Goal: Task Accomplishment & Management: Manage account settings

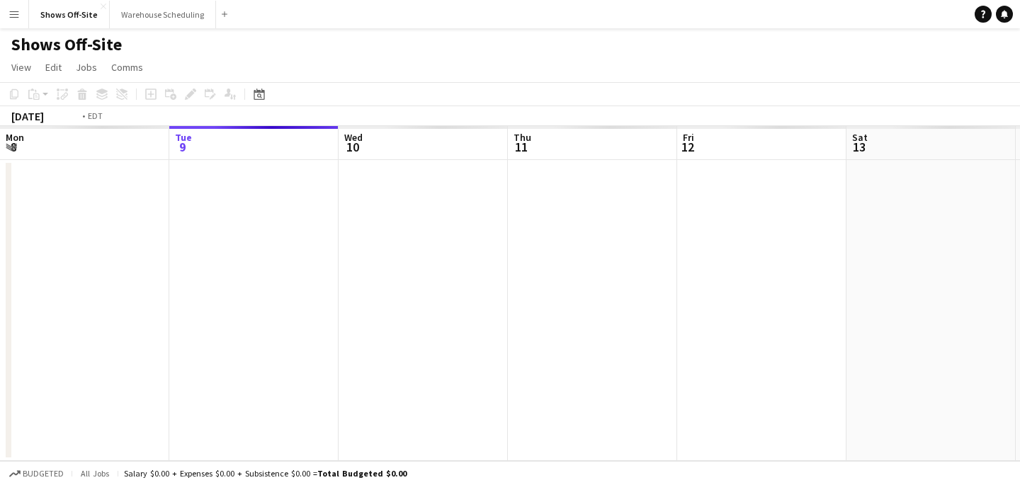
scroll to position [0, 487]
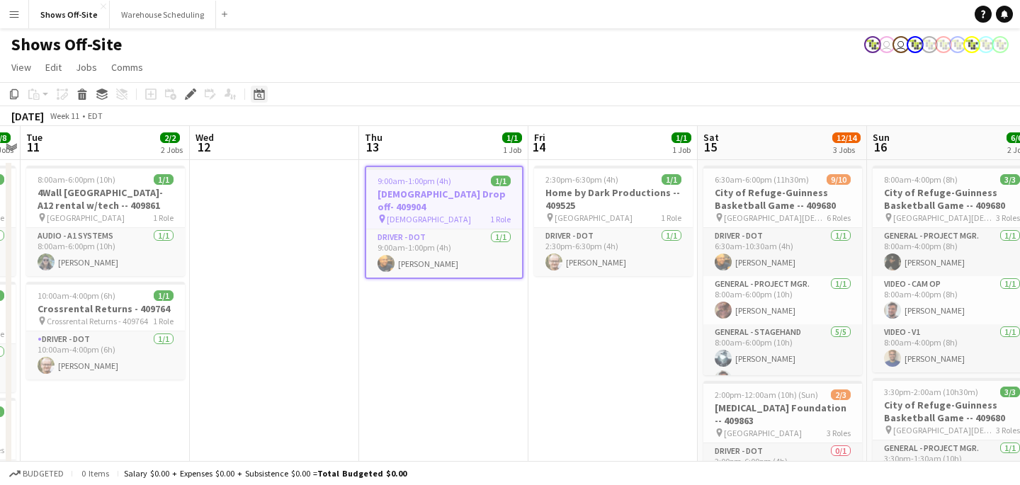
click at [255, 98] on icon "Date picker" at bounding box center [259, 94] width 11 height 11
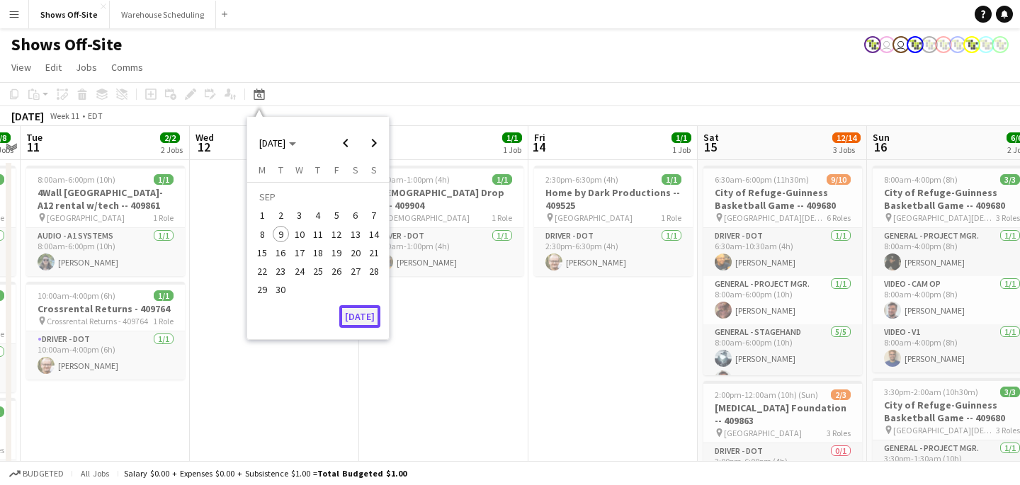
click at [369, 315] on button "[DATE]" at bounding box center [359, 316] width 41 height 23
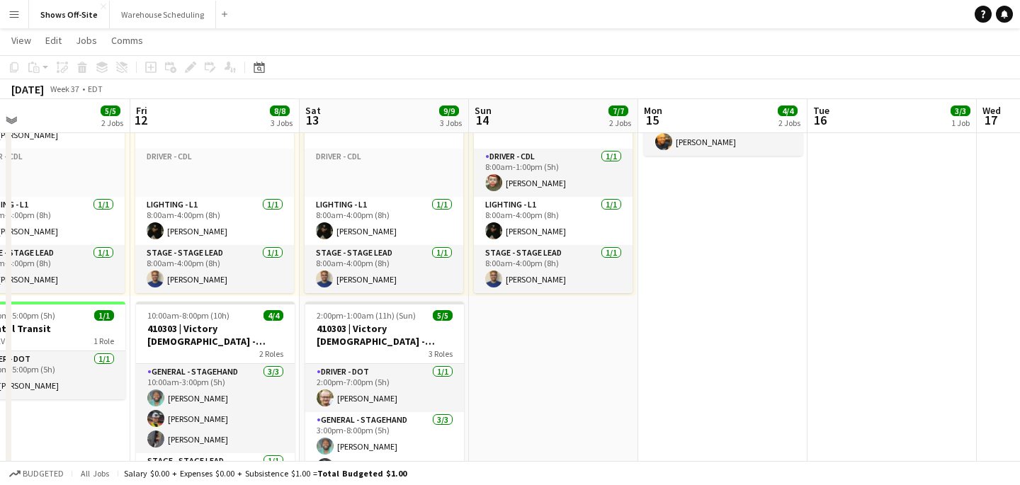
scroll to position [64, 0]
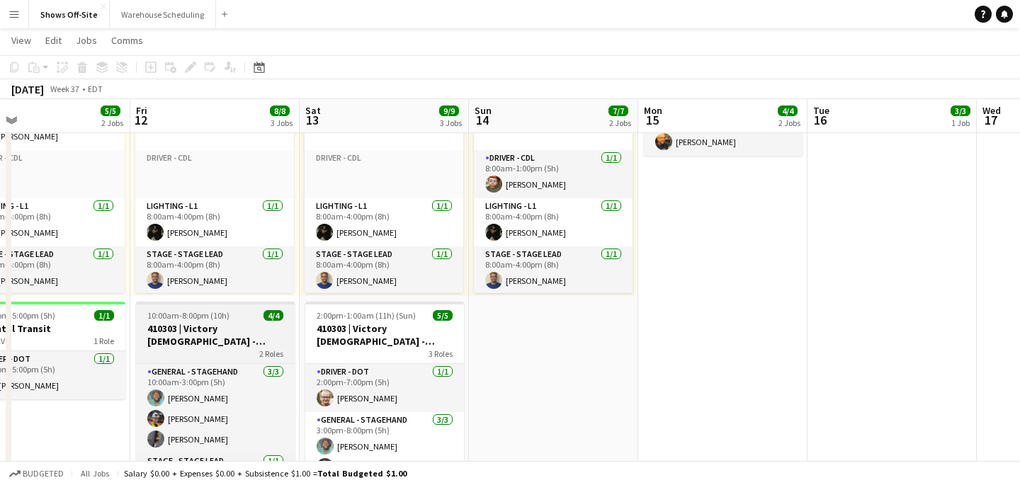
click at [225, 334] on h3 "410303 | Victory [DEMOGRAPHIC_DATA] - Volunteer Appreciation Event" at bounding box center [215, 335] width 159 height 26
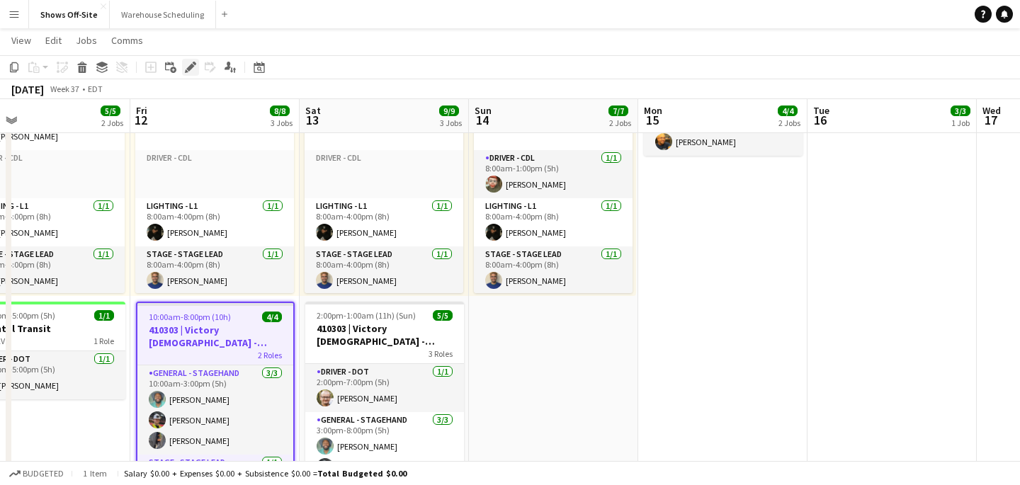
click at [190, 72] on icon "Edit" at bounding box center [190, 67] width 11 height 11
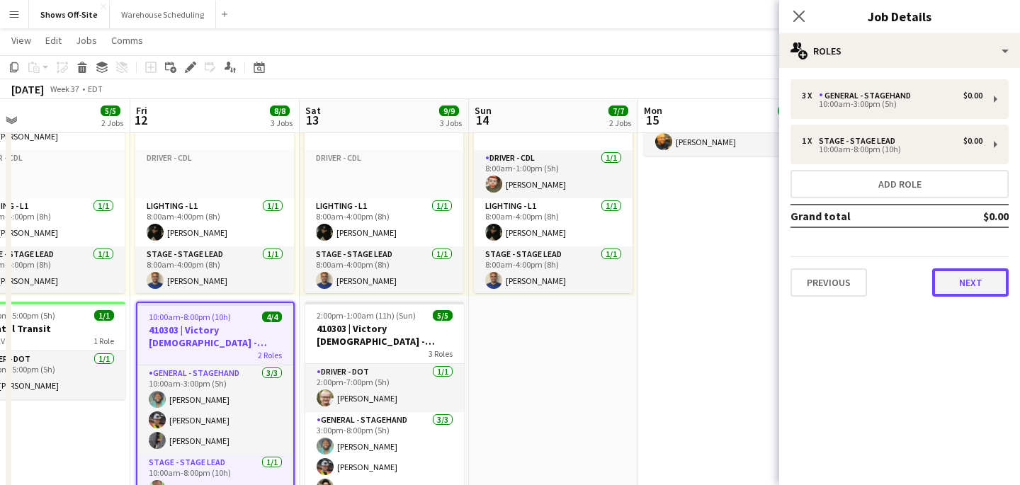
click at [948, 270] on button "Next" at bounding box center [970, 283] width 77 height 28
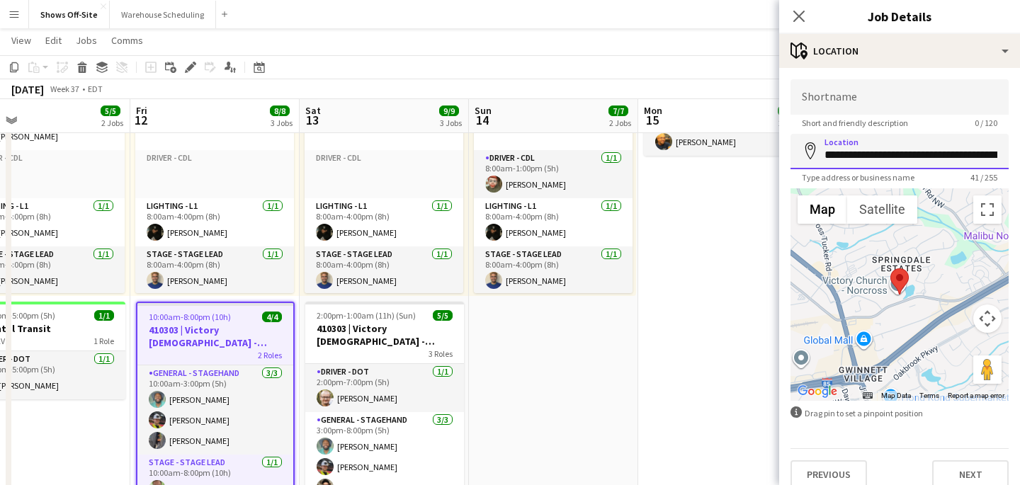
scroll to position [0, 33]
drag, startPoint x: 823, startPoint y: 154, endPoint x: 1020, endPoint y: 155, distance: 197.0
click at [1020, 155] on form "**********" at bounding box center [899, 284] width 241 height 410
paste input "*****"
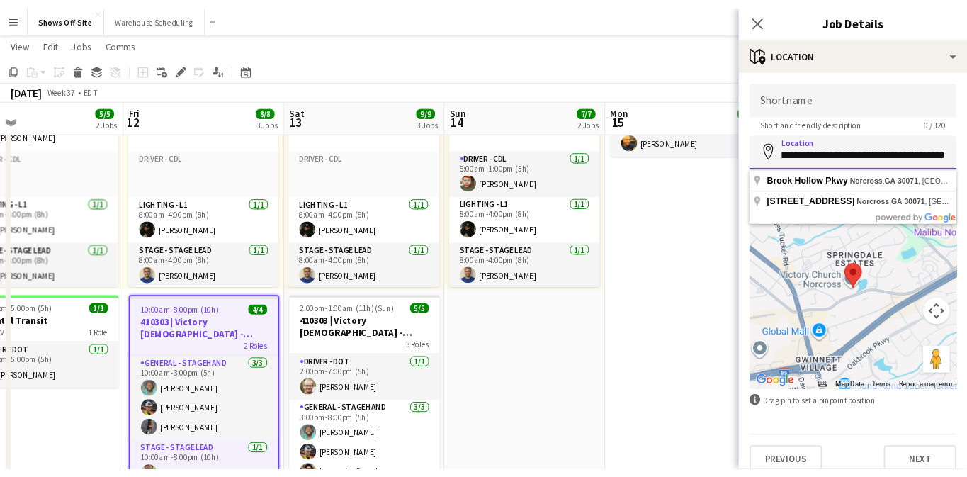
scroll to position [0, 0]
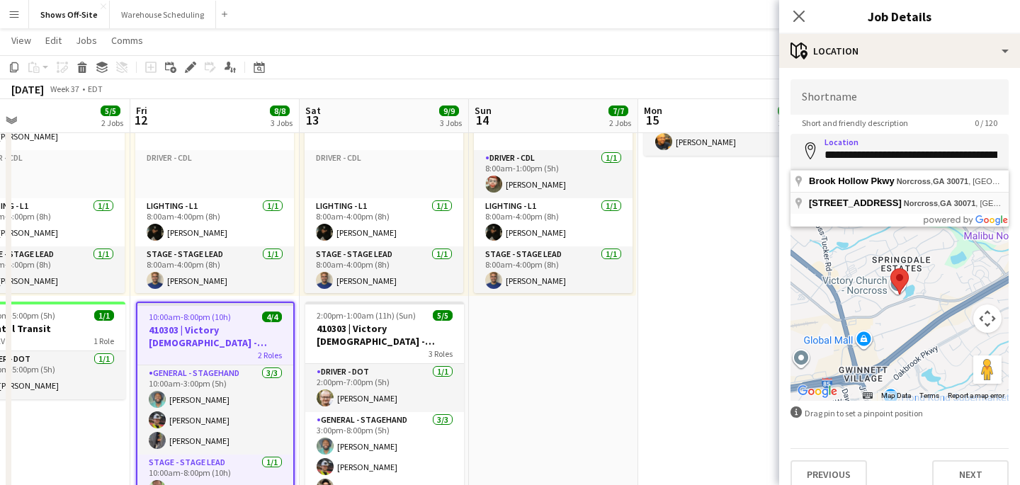
type input "**********"
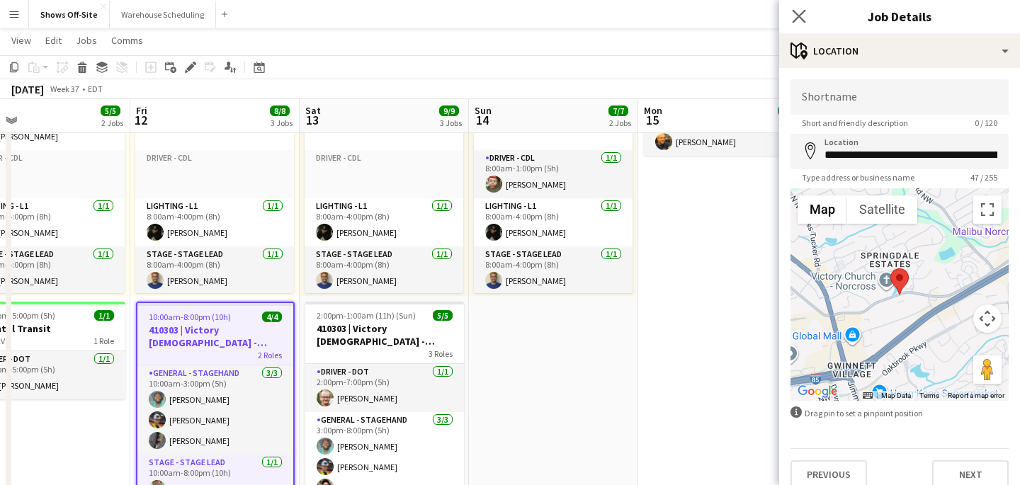
click at [802, 8] on app-icon "Close pop-in" at bounding box center [799, 16] width 21 height 21
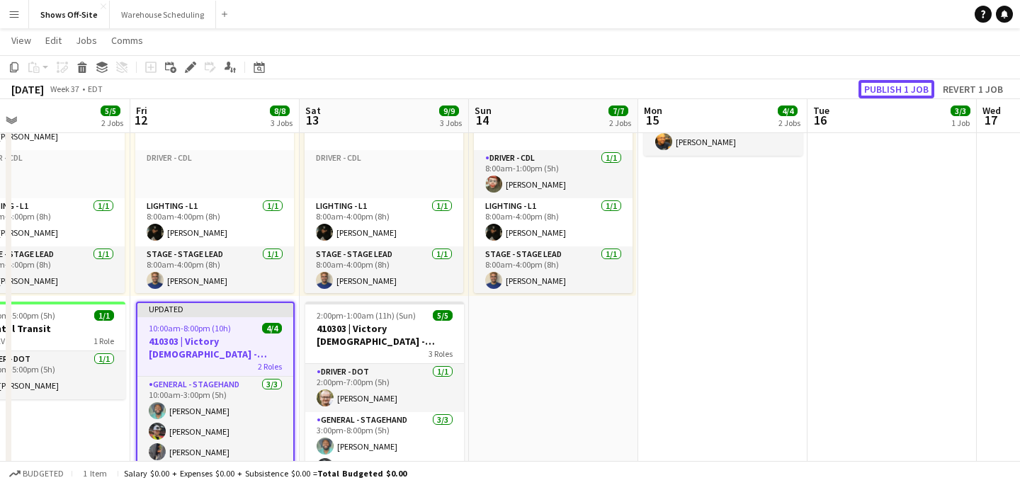
click at [887, 86] on button "Publish 1 job" at bounding box center [897, 89] width 76 height 18
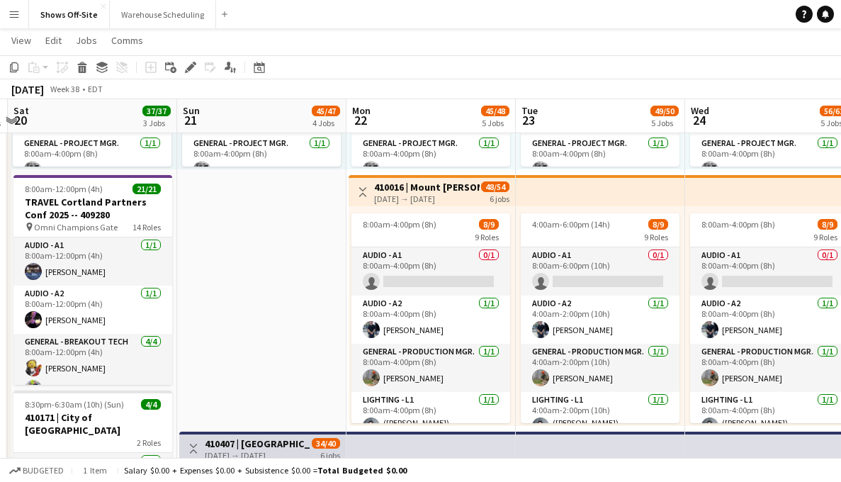
scroll to position [0, 434]
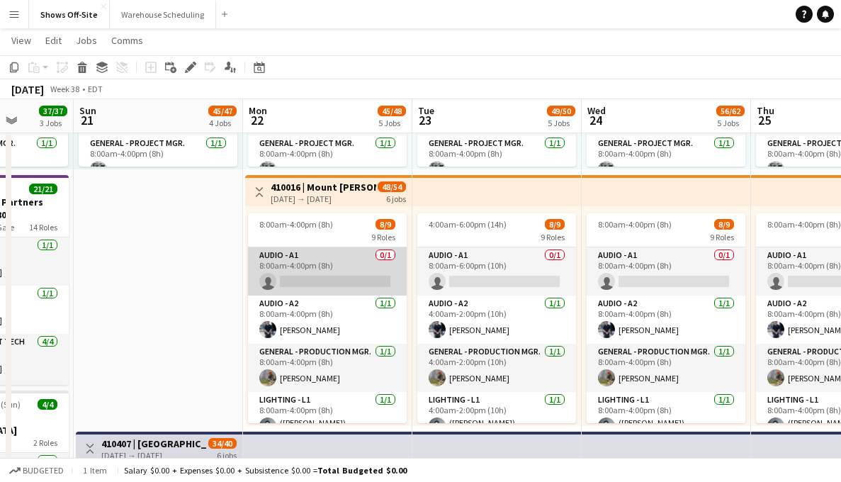
click at [346, 259] on app-card-role "Audio - A1 0/1 8:00am-4:00pm (8h) single-neutral-actions" at bounding box center [327, 271] width 159 height 48
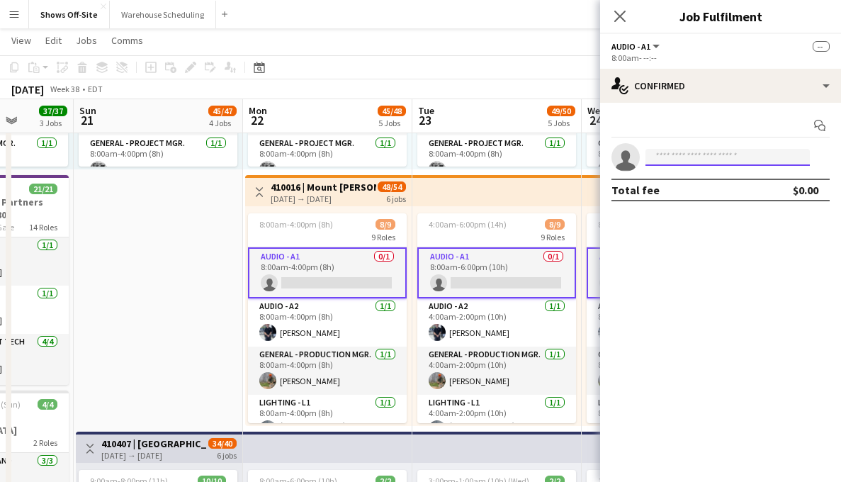
click at [673, 159] on input at bounding box center [727, 157] width 164 height 17
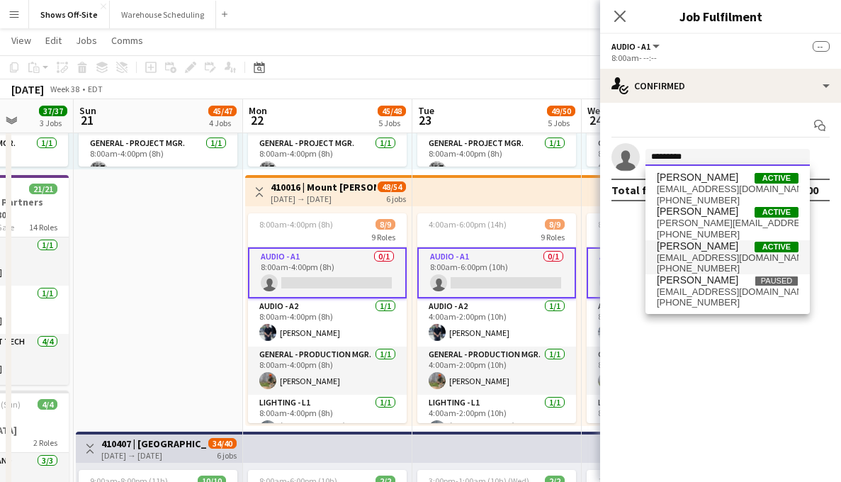
type input "*********"
click at [718, 249] on span "[PERSON_NAME]" at bounding box center [697, 246] width 81 height 12
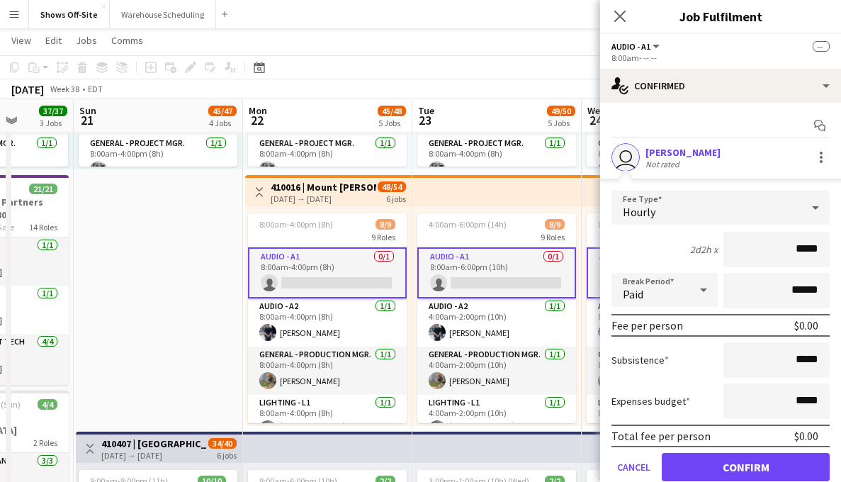
scroll to position [52, 0]
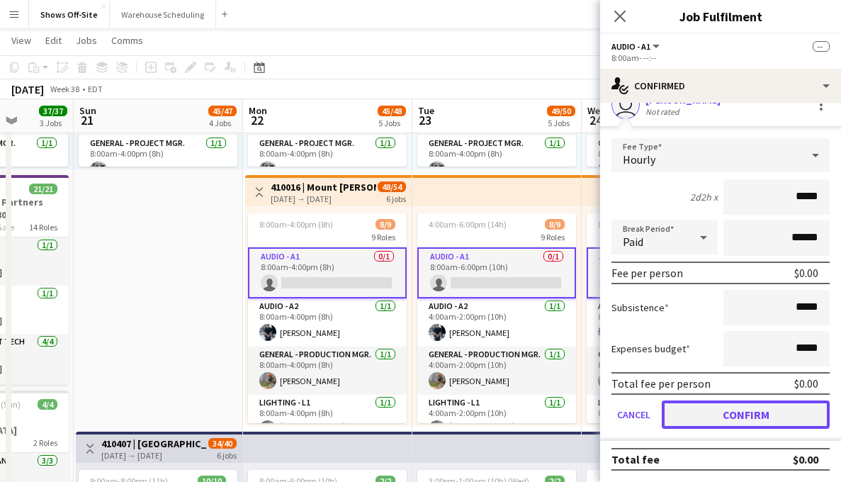
click at [713, 417] on button "Confirm" at bounding box center [746, 414] width 168 height 28
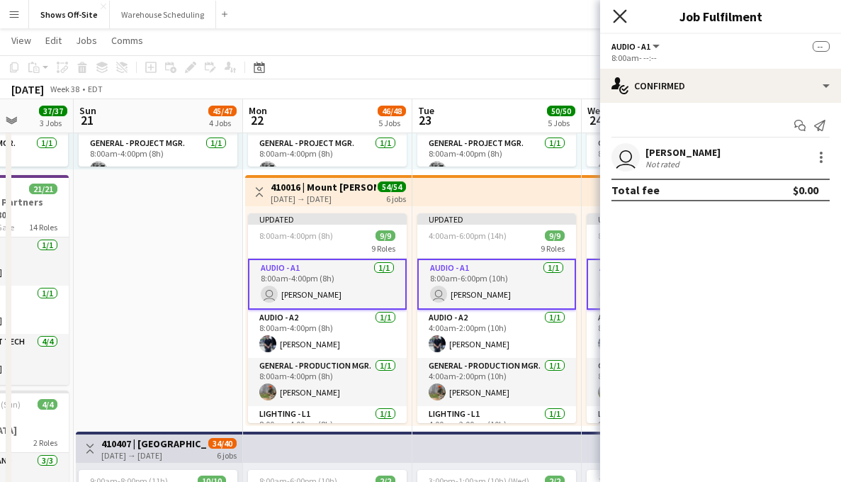
click at [621, 13] on icon at bounding box center [619, 15] width 13 height 13
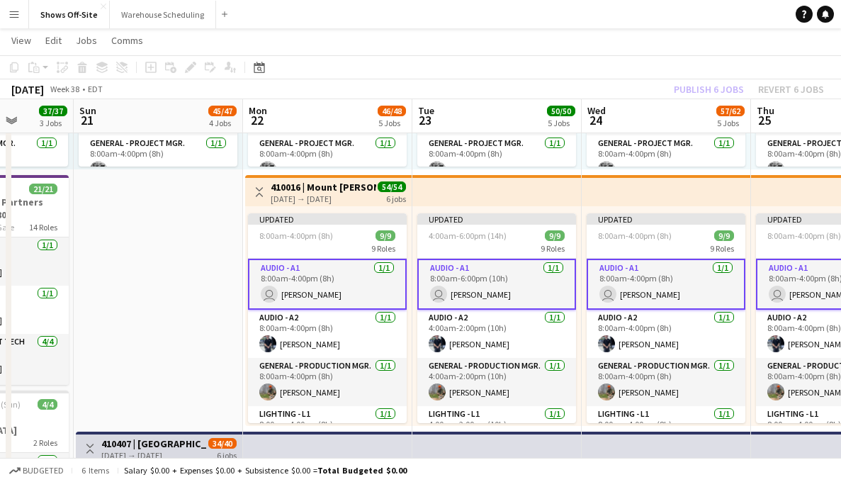
click at [704, 90] on div "Publish 6 jobs Revert 6 jobs" at bounding box center [749, 89] width 184 height 18
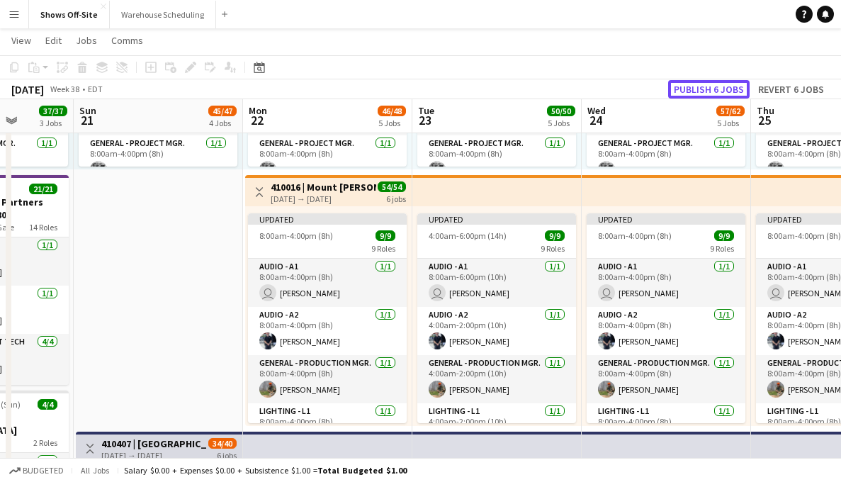
click at [704, 90] on button "Publish 6 jobs" at bounding box center [708, 89] width 81 height 18
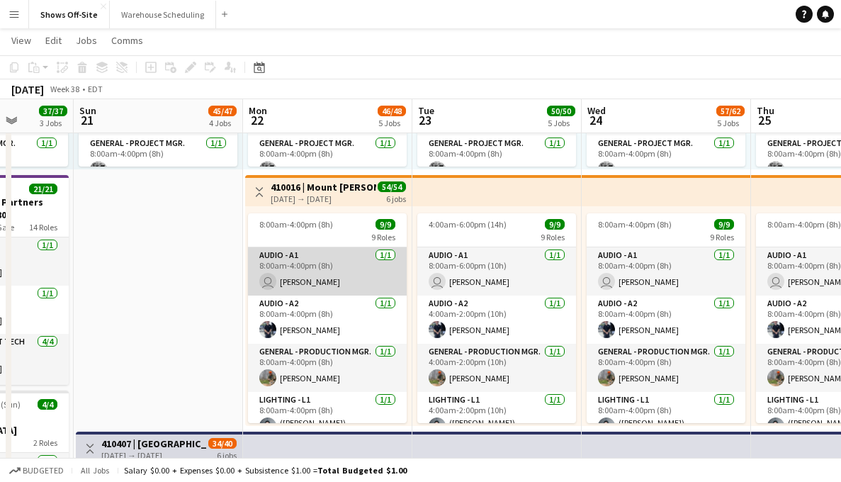
click at [308, 271] on app-card-role "Audio - A1 [DATE] 8:00am-4:00pm (8h) user [PERSON_NAME]" at bounding box center [327, 271] width 159 height 48
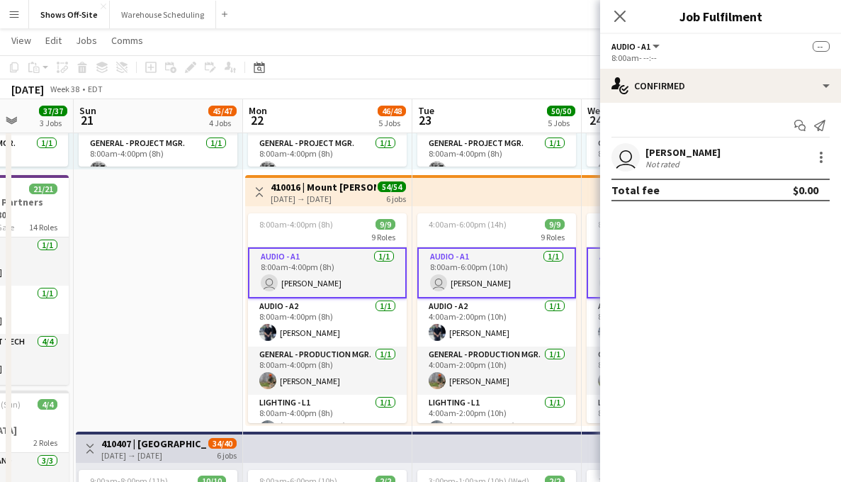
click at [660, 149] on div "[PERSON_NAME]" at bounding box center [682, 152] width 75 height 13
